Goal: Check status: Check status

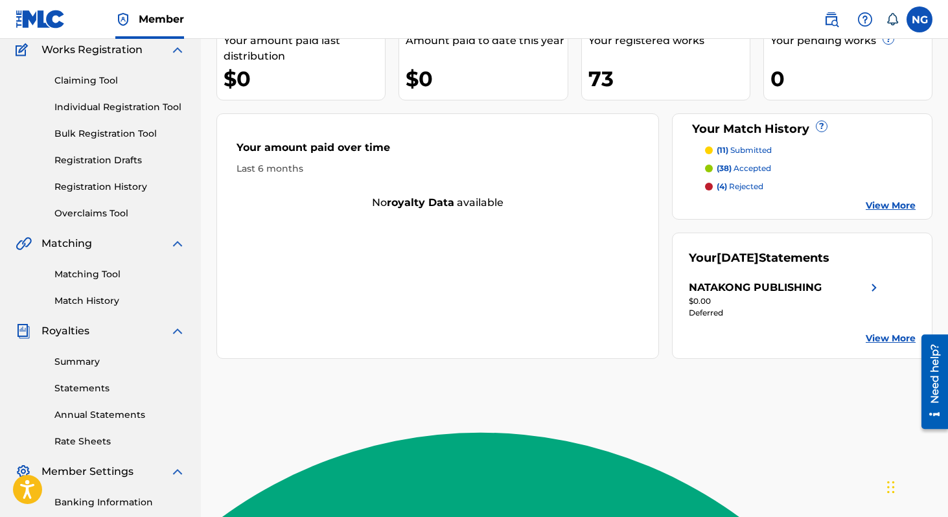
scroll to position [113, 0]
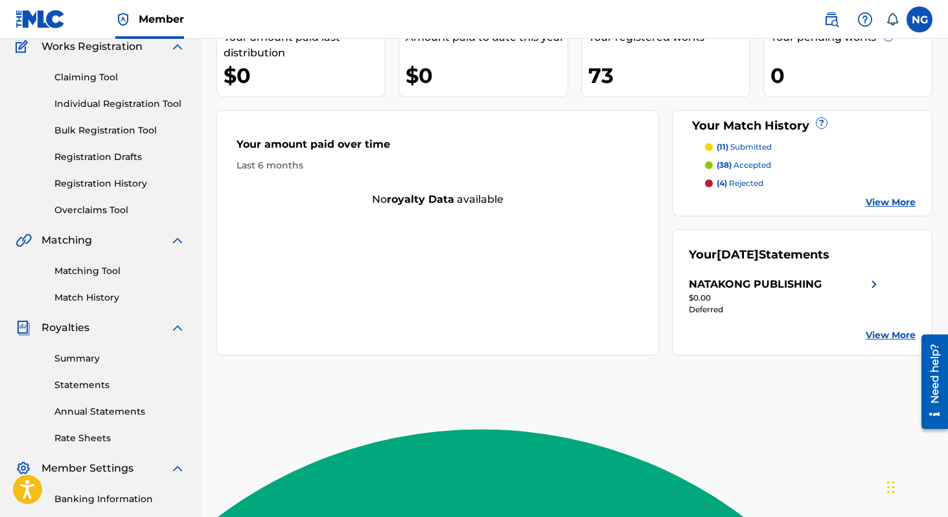
click at [84, 365] on link "Summary" at bounding box center [119, 359] width 131 height 14
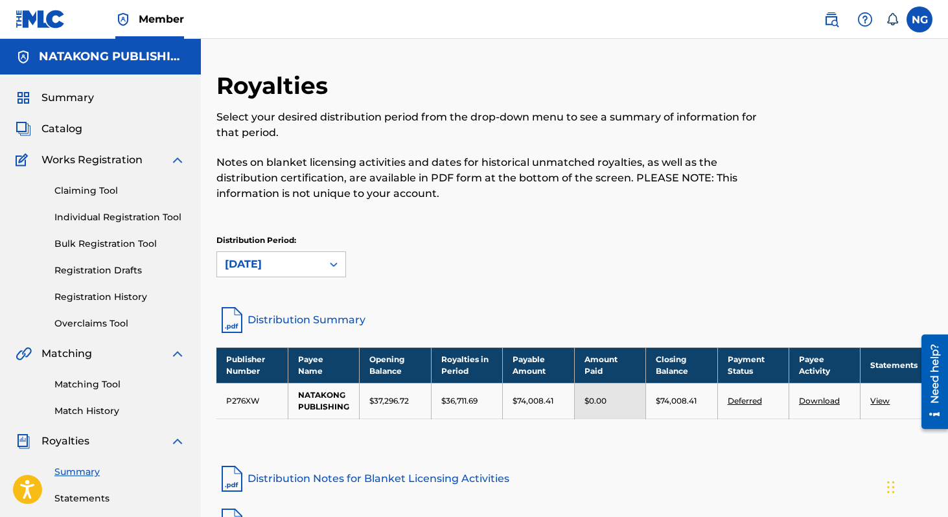
scroll to position [154, 0]
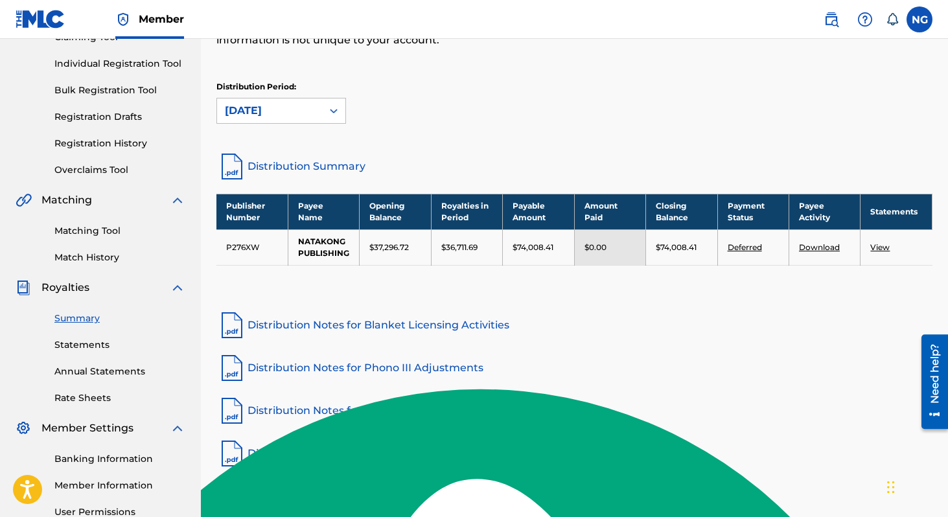
click at [86, 343] on link "Statements" at bounding box center [119, 345] width 131 height 14
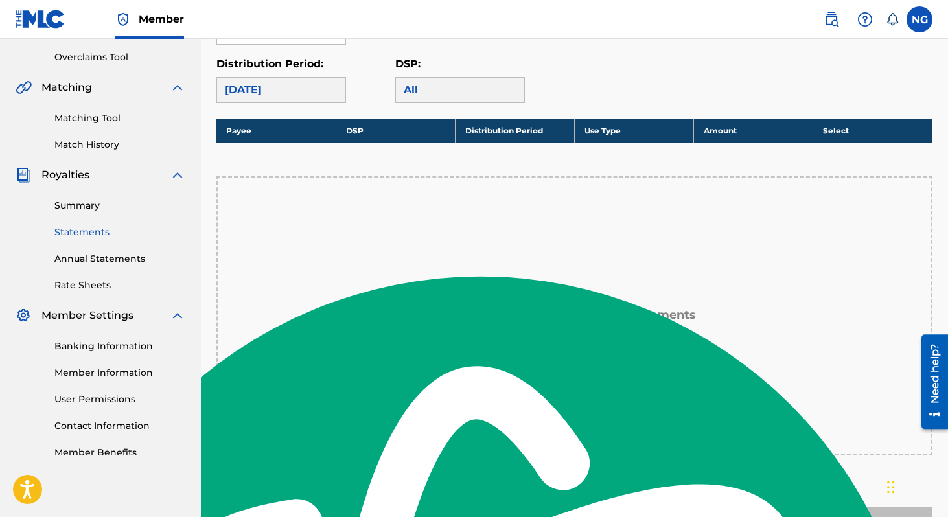
scroll to position [270, 0]
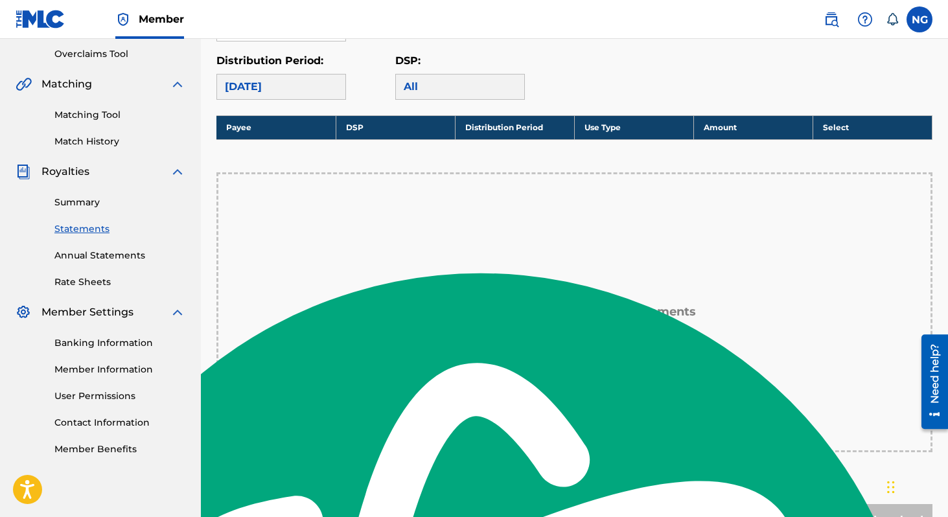
click at [85, 205] on link "Summary" at bounding box center [119, 203] width 131 height 14
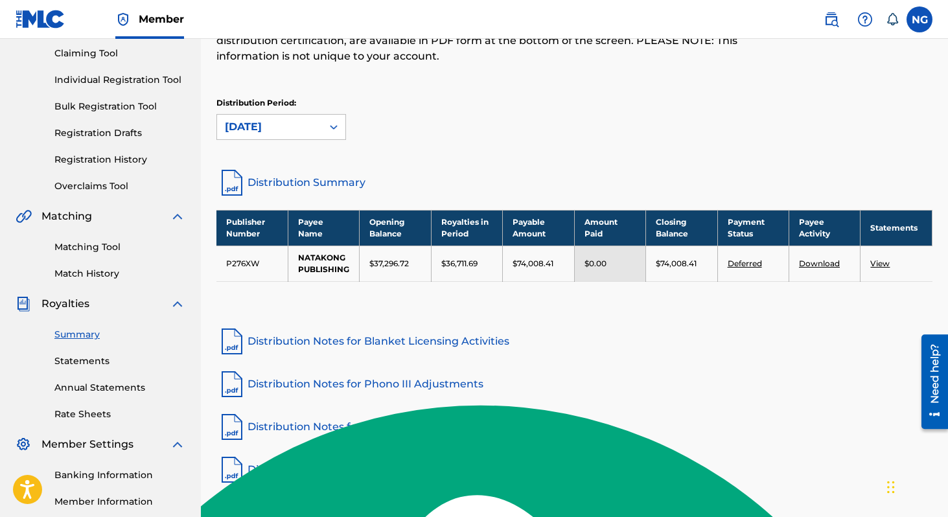
scroll to position [133, 0]
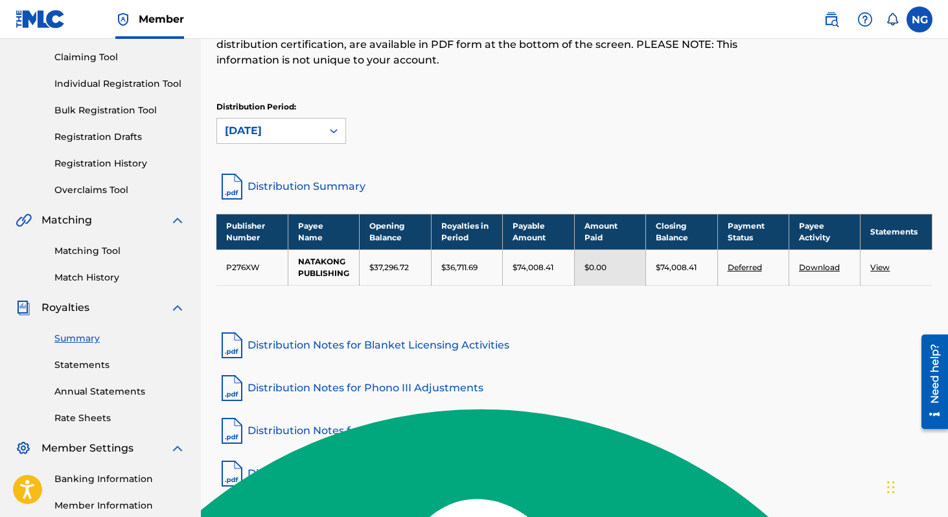
click at [535, 321] on div "Royalties Select your desired distribution period from the drop-down menu to se…" at bounding box center [574, 235] width 716 height 594
click at [211, 87] on div "Royalties Select your desired distribution period from the drop-down menu to se…" at bounding box center [574, 273] width 747 height 670
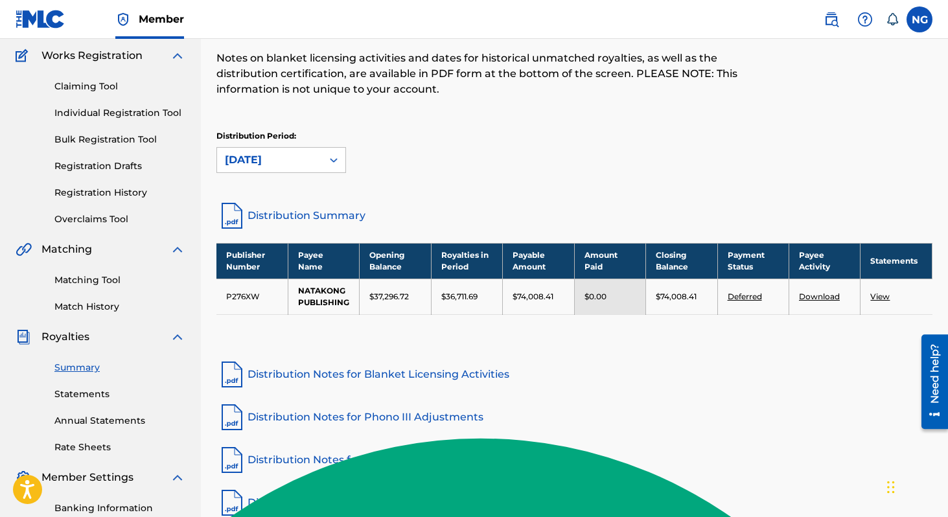
scroll to position [64, 0]
